Goal: Task Accomplishment & Management: Use online tool/utility

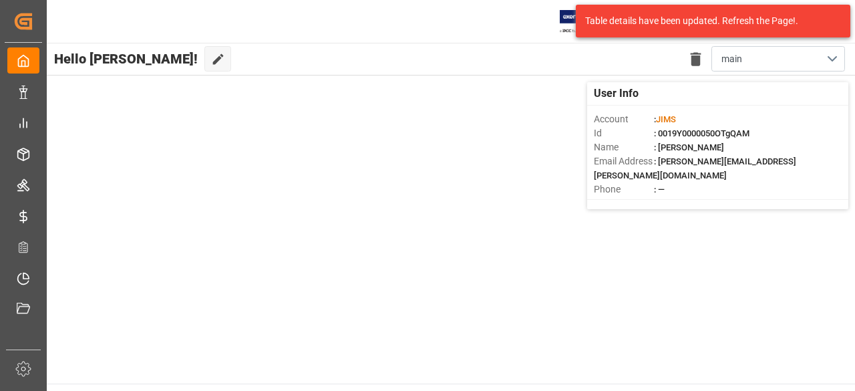
click at [391, 186] on div "User Info Account : [PERSON_NAME] Id : 0019Y0000050OTgQAM Name : [PERSON_NAME] …" at bounding box center [449, 145] width 811 height 140
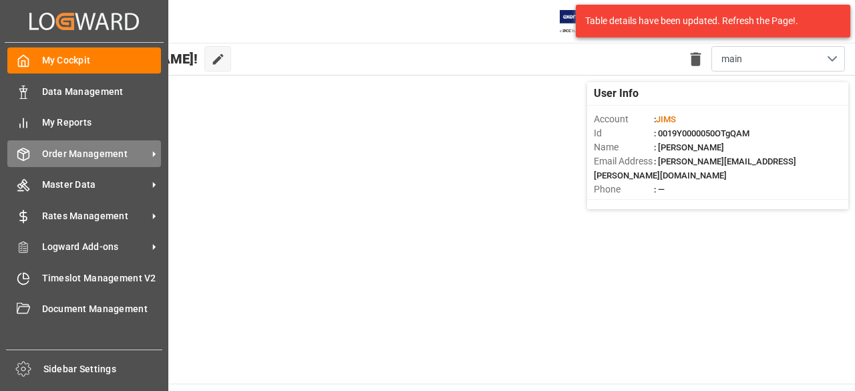
click at [75, 151] on span "Order Management" at bounding box center [95, 154] width 106 height 14
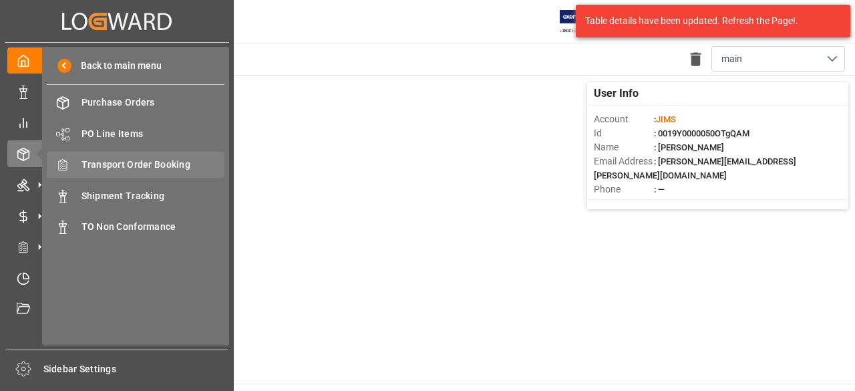
click at [161, 164] on span "Transport Order Booking" at bounding box center [153, 165] width 144 height 14
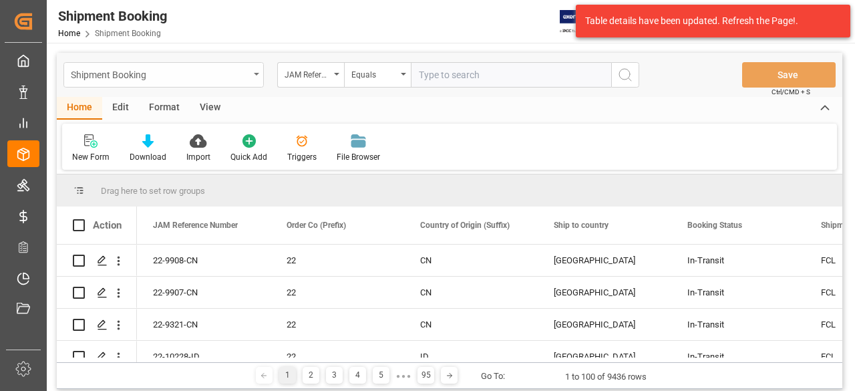
click at [133, 75] on div "Shipment Booking" at bounding box center [160, 73] width 178 height 17
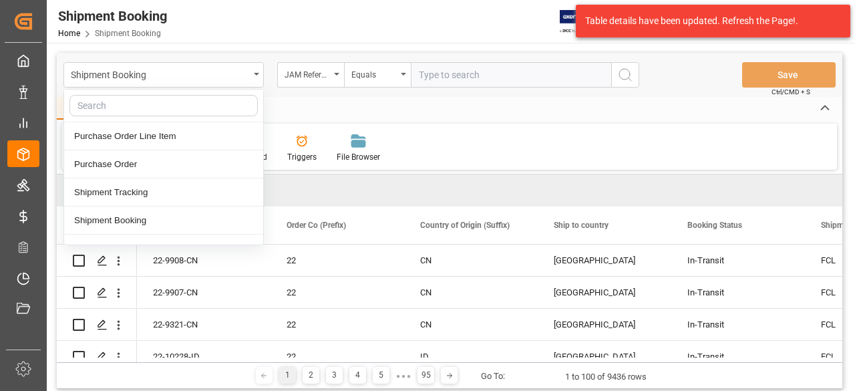
click at [451, 67] on input "text" at bounding box center [511, 74] width 200 height 25
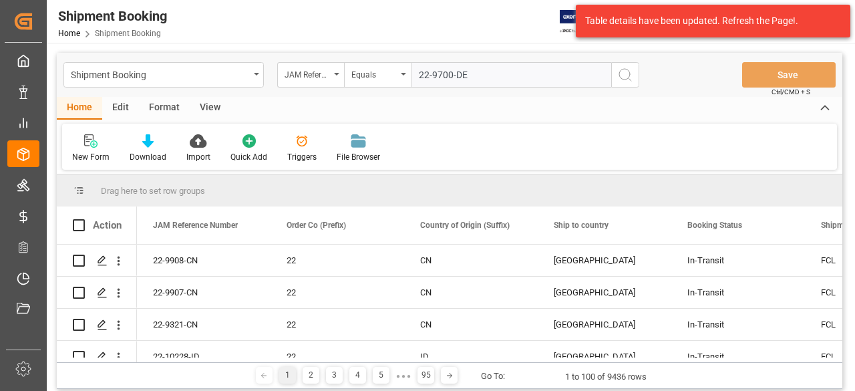
type input "22-9700-DE"
click at [631, 75] on icon "search button" at bounding box center [625, 75] width 16 height 16
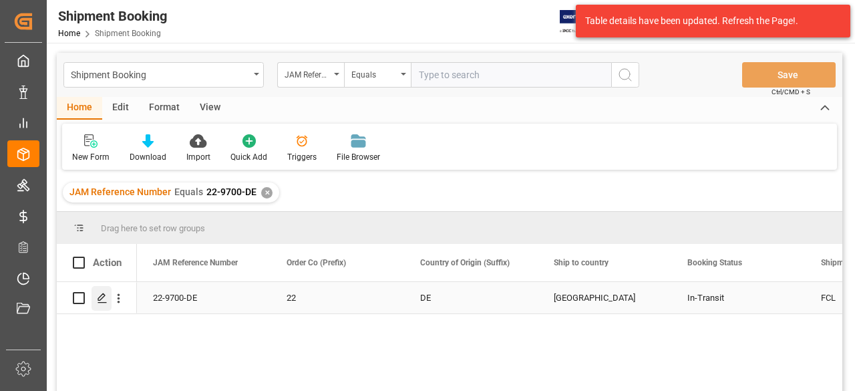
click at [97, 297] on icon "Press SPACE to select this row." at bounding box center [102, 298] width 11 height 11
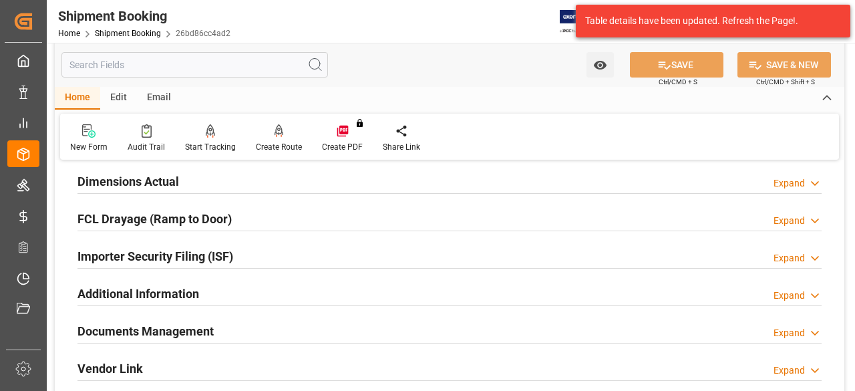
scroll to position [401, 0]
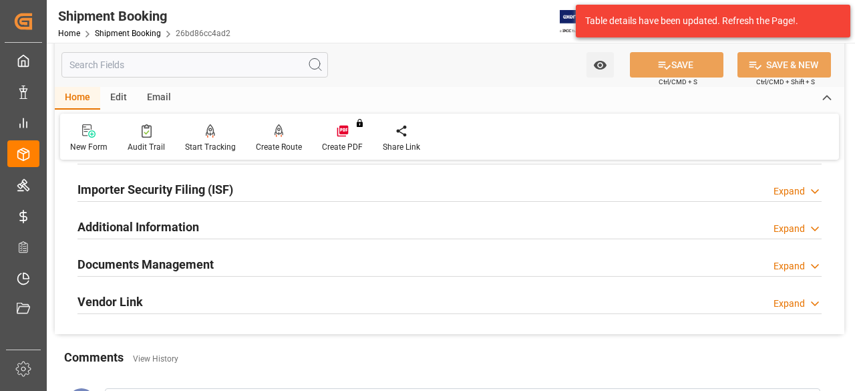
click at [811, 264] on polyline at bounding box center [814, 265] width 7 height 3
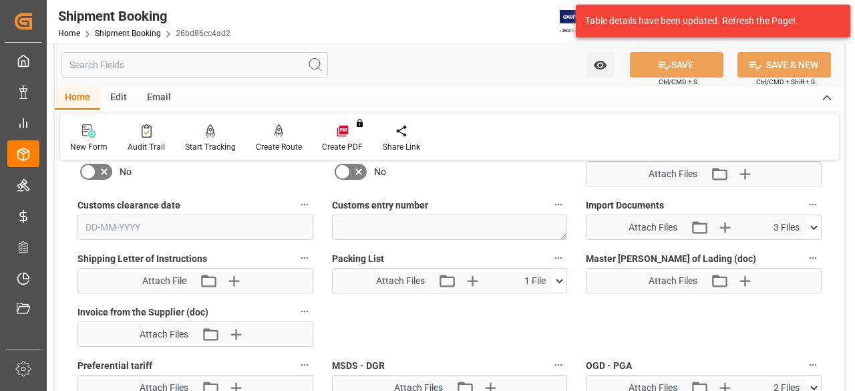
scroll to position [668, 0]
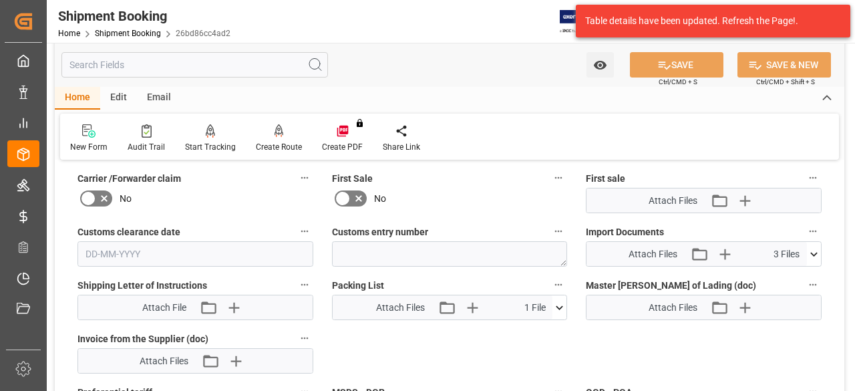
click at [809, 252] on icon at bounding box center [814, 254] width 14 height 14
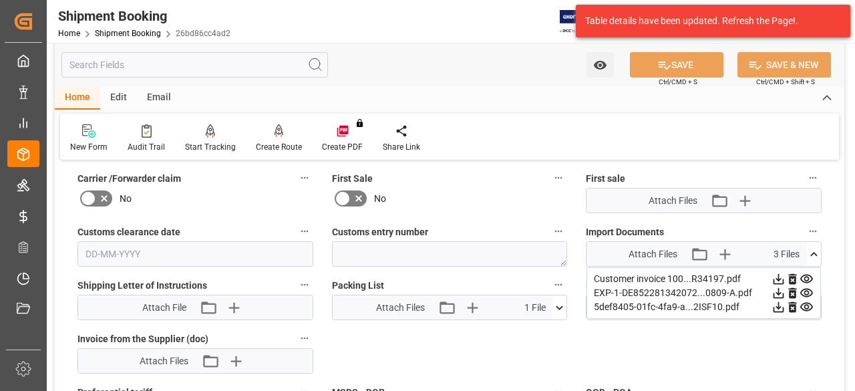
click at [637, 305] on div "5def8405-01fc-4fa9-a...2ISF10.pdf" at bounding box center [704, 307] width 220 height 14
click at [777, 305] on icon at bounding box center [778, 307] width 11 height 11
click at [779, 289] on icon at bounding box center [778, 293] width 11 height 11
click at [779, 274] on icon at bounding box center [778, 279] width 11 height 11
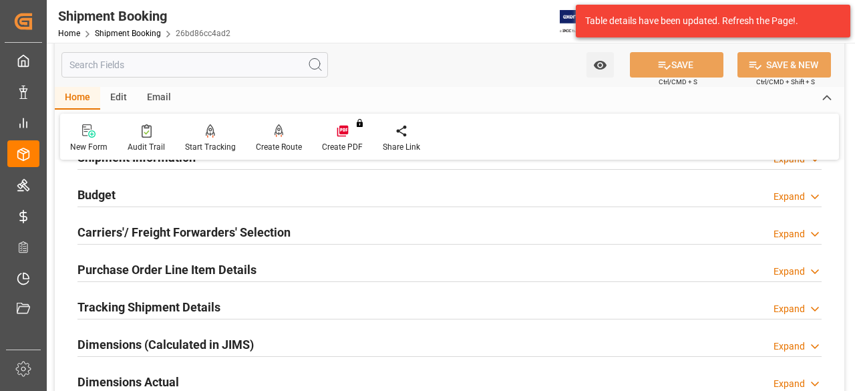
scroll to position [0, 0]
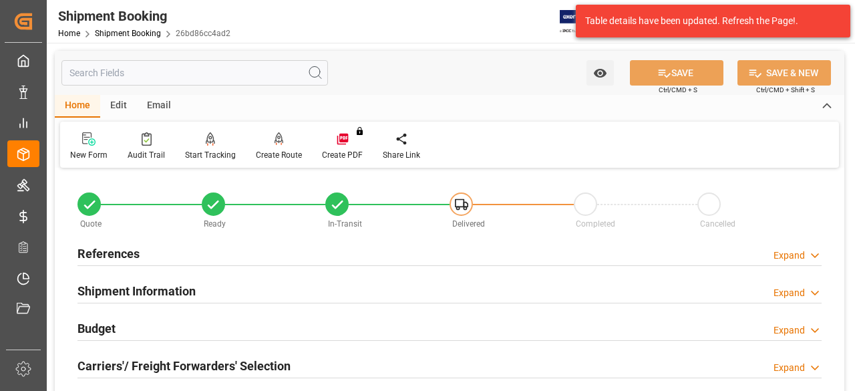
click at [817, 252] on icon at bounding box center [814, 255] width 13 height 14
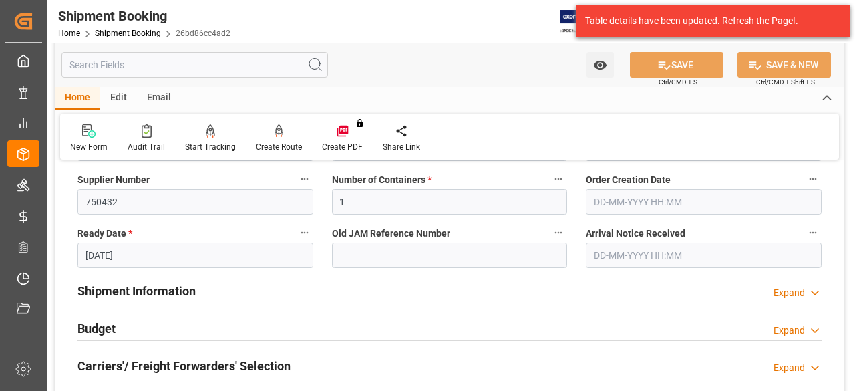
scroll to position [334, 0]
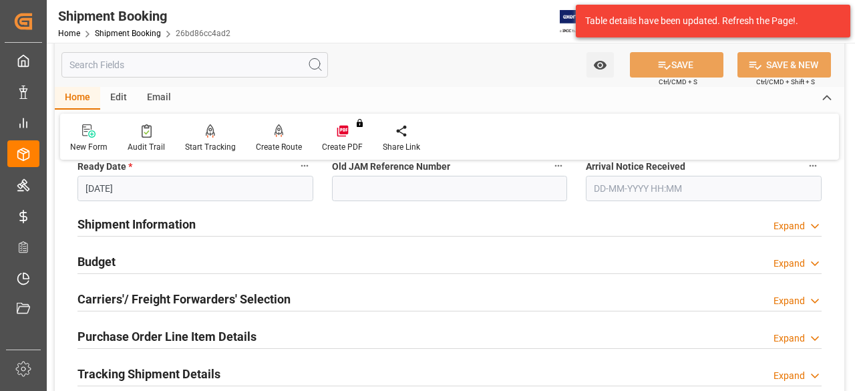
click at [813, 339] on polyline at bounding box center [814, 338] width 7 height 3
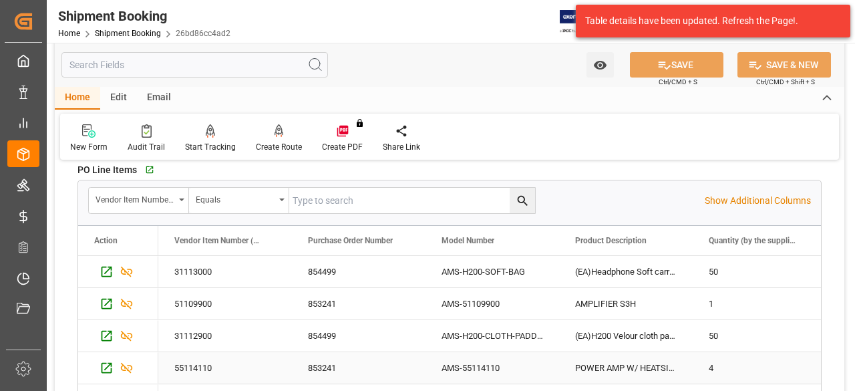
scroll to position [0, 0]
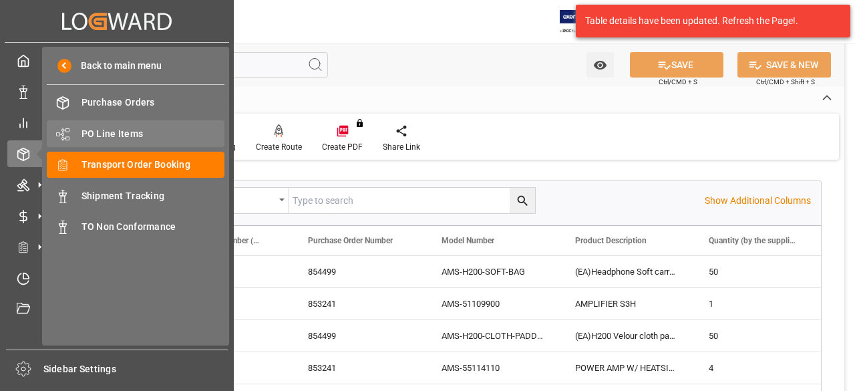
click at [110, 136] on span "PO Line Items" at bounding box center [153, 134] width 144 height 14
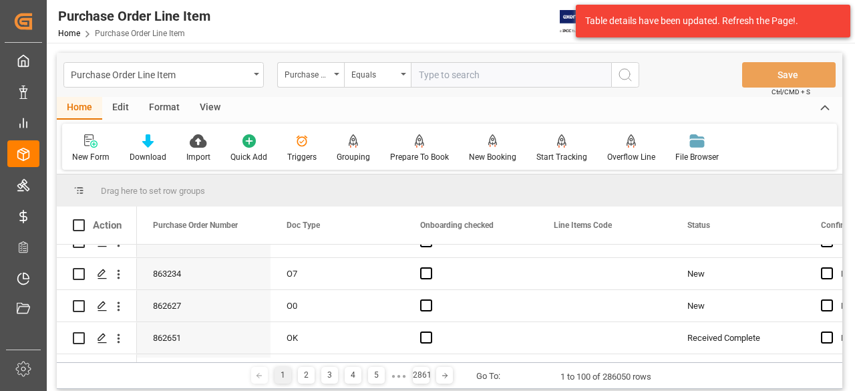
scroll to position [668, 0]
